Goal: Information Seeking & Learning: Learn about a topic

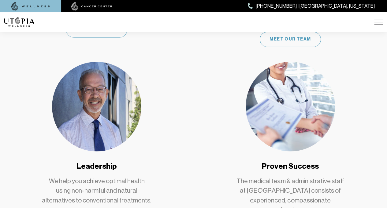
click at [116, 81] on img at bounding box center [96, 106] width 89 height 89
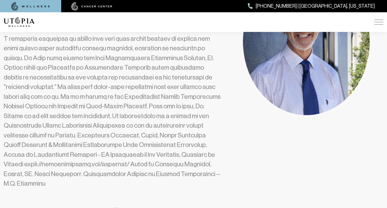
scroll to position [246, 0]
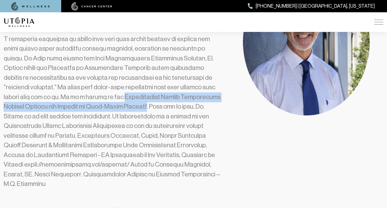
drag, startPoint x: 58, startPoint y: 107, endPoint x: 45, endPoint y: 97, distance: 16.2
click at [45, 97] on p at bounding box center [113, 92] width 219 height 193
copy p "[GEOGRAPHIC_DATA] [MEDICAL_DATA] Medical Society and Academy of Anti-Aging Medi…"
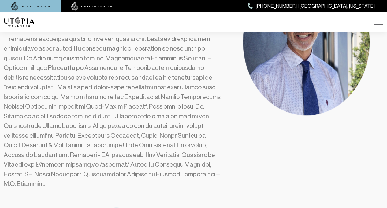
click at [125, 109] on p at bounding box center [113, 92] width 219 height 193
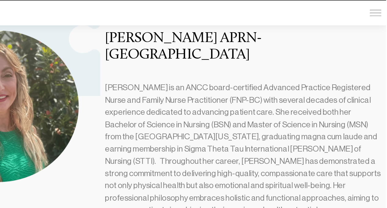
scroll to position [480, 0]
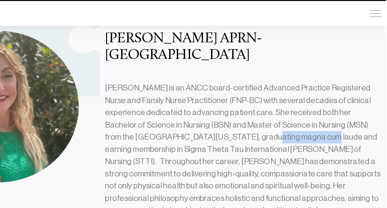
drag, startPoint x: 279, startPoint y: 97, endPoint x: 235, endPoint y: 94, distance: 44.8
click at [235, 94] on p "[PERSON_NAME] is an ANCC board-certified Advanced Practice Registered Nurse and…" at bounding box center [274, 143] width 219 height 135
copy p "magna cum laude"
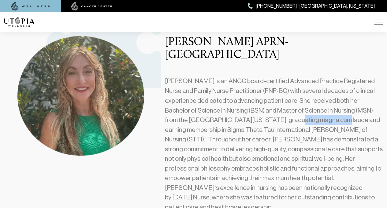
scroll to position [480, 0]
click at [342, 97] on p "[PERSON_NAME] is an ANCC board-certified Advanced Practice Registered Nurse and…" at bounding box center [274, 143] width 219 height 135
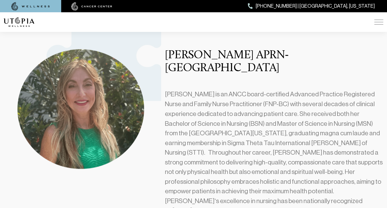
scroll to position [467, 0]
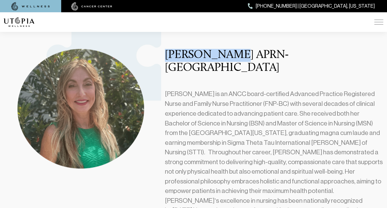
drag, startPoint x: 165, startPoint y: 43, endPoint x: 231, endPoint y: 46, distance: 65.3
click at [231, 49] on h3 "[PERSON_NAME] APRN- [GEOGRAPHIC_DATA]" at bounding box center [274, 62] width 219 height 26
drag, startPoint x: 231, startPoint y: 46, endPoint x: 169, endPoint y: 47, distance: 61.8
click at [169, 49] on h3 "[PERSON_NAME] APRN- [GEOGRAPHIC_DATA]" at bounding box center [274, 62] width 219 height 26
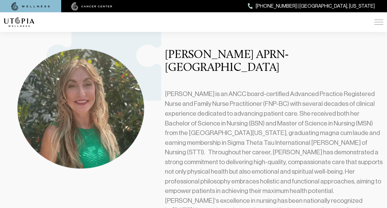
click at [177, 89] on p "[PERSON_NAME] is an ANCC board-certified Advanced Practice Registered Nurse and…" at bounding box center [274, 156] width 219 height 135
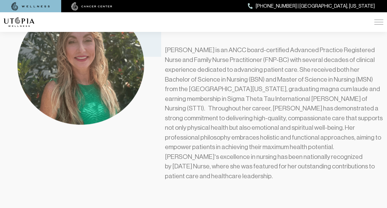
scroll to position [511, 0]
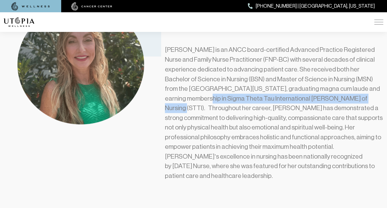
drag, startPoint x: 313, startPoint y: 76, endPoint x: 355, endPoint y: 63, distance: 43.7
click at [355, 63] on p "[PERSON_NAME] is an ANCC board-certified Advanced Practice Registered Nurse and…" at bounding box center [274, 112] width 219 height 135
copy p "Sigma Theta Tau International [PERSON_NAME] of Nursing (STTI)"
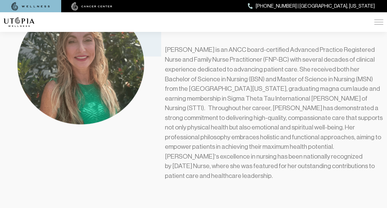
click at [279, 69] on p "[PERSON_NAME] is an ANCC board-certified Advanced Practice Registered Nurse and…" at bounding box center [274, 112] width 219 height 135
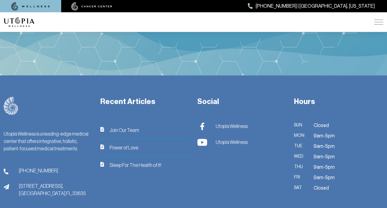
scroll to position [1650, 0]
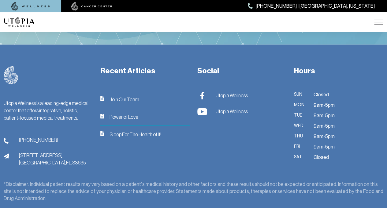
click at [125, 95] on span "Join Our Team" at bounding box center [125, 98] width 30 height 7
